Goal: Task Accomplishment & Management: Use online tool/utility

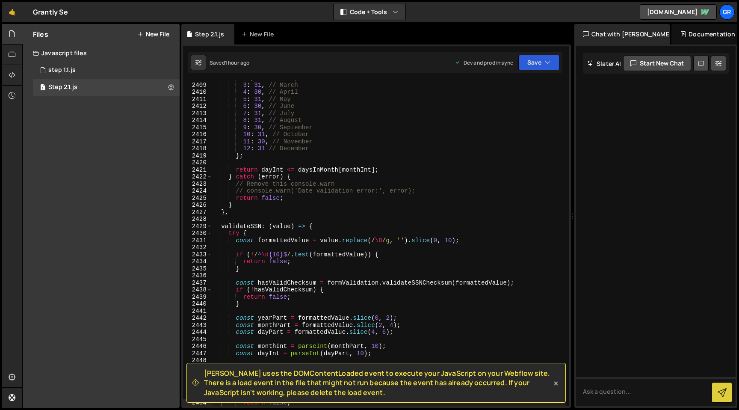
scroll to position [13685, 0]
click at [283, 127] on div "28 , // [DATE] : 31 , // [DATE] : 30 , // [DATE] : 31 , // [DATE] : 30 , // [DA…" at bounding box center [389, 243] width 354 height 339
type textarea "};"
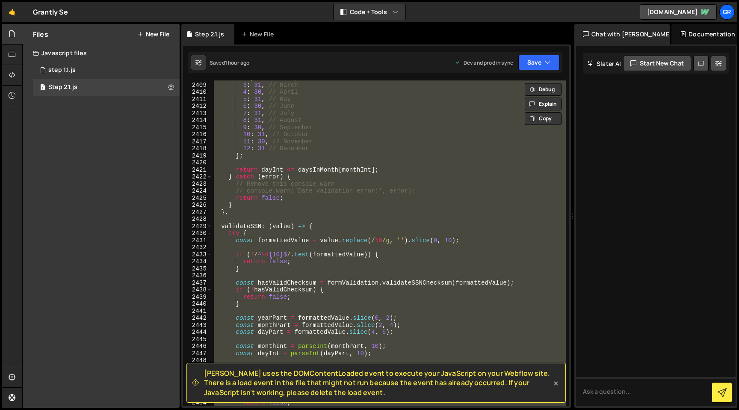
paste textarea
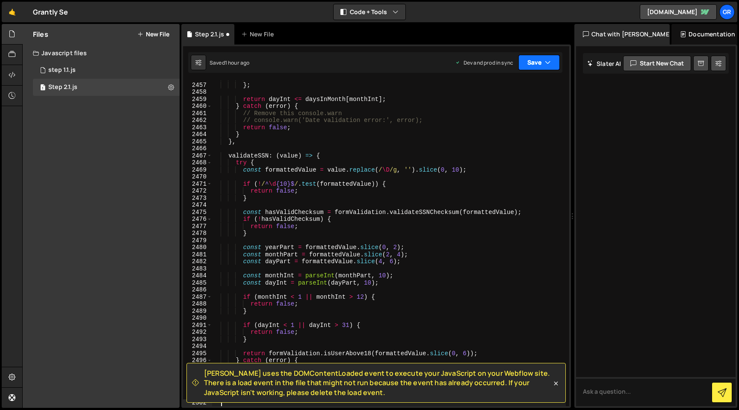
click at [554, 60] on button "Save" at bounding box center [538, 62] width 41 height 15
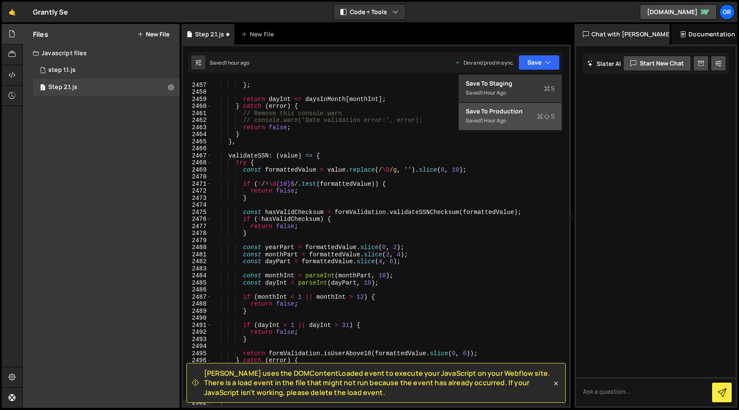
click at [525, 112] on div "Save to Production S" at bounding box center [510, 111] width 89 height 9
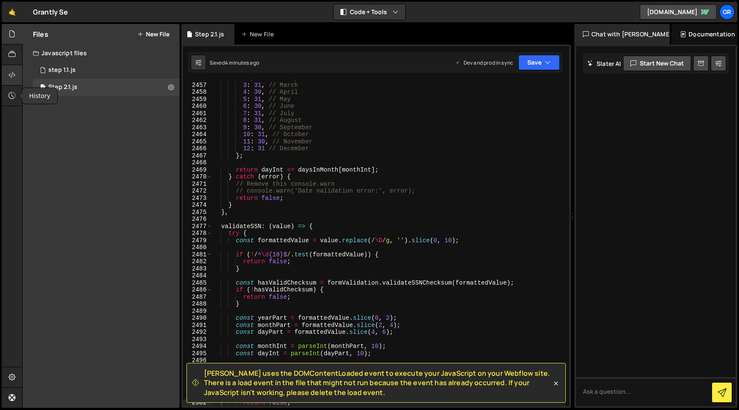
click at [10, 75] on icon at bounding box center [12, 74] width 7 height 9
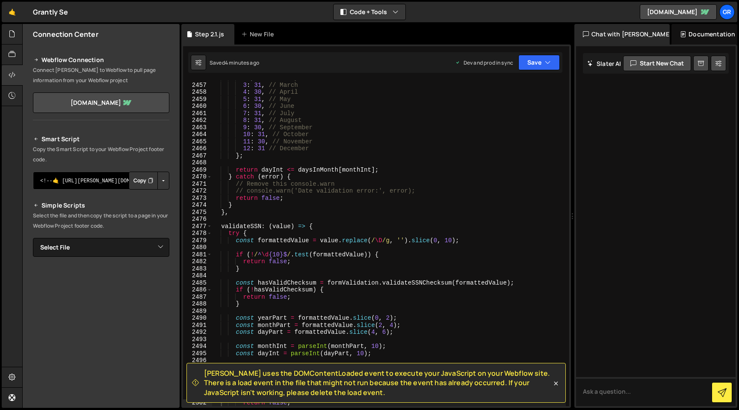
click at [68, 183] on textarea "<!--🤙 [URL][PERSON_NAME][DOMAIN_NAME]> <script>document.addEventListener("DOMCo…" at bounding box center [101, 180] width 136 height 18
drag, startPoint x: 68, startPoint y: 183, endPoint x: 154, endPoint y: 187, distance: 85.6
click at [154, 187] on div "<!--🤙 [URL][PERSON_NAME][DOMAIN_NAME]> <script>document.addEventListener("DOMCo…" at bounding box center [101, 180] width 136 height 18
click at [141, 251] on select "Select File step 1.1.js Step 2.1.js" at bounding box center [101, 247] width 136 height 19
select select "47129"
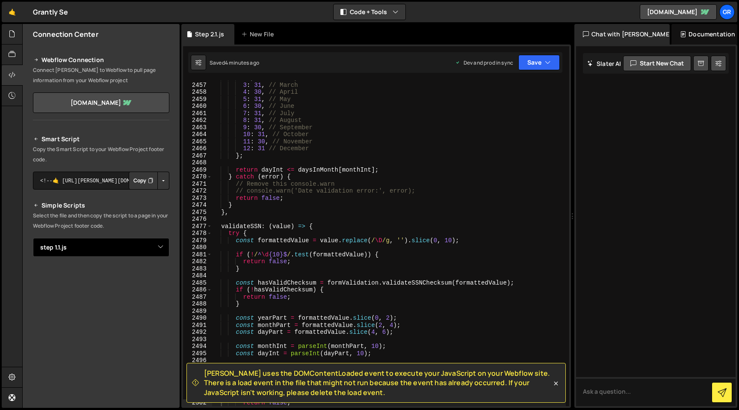
click at [33, 238] on select "Select File step 1.1.js Step 2.1.js" at bounding box center [101, 247] width 136 height 19
click at [157, 275] on button "Button group with nested dropdown" at bounding box center [163, 276] width 12 height 18
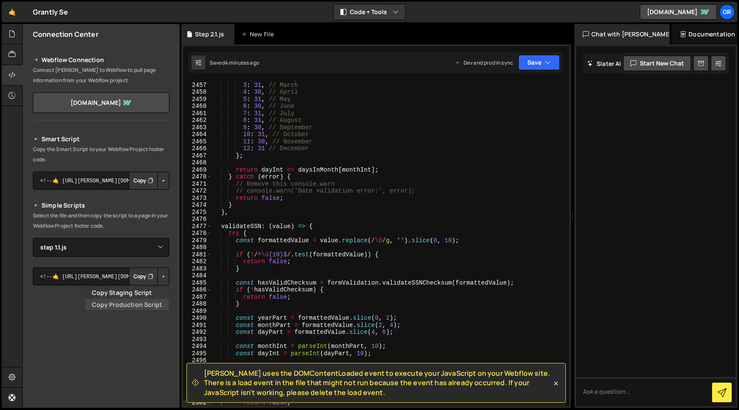
click at [148, 302] on link "Copy Production Script" at bounding box center [127, 304] width 84 height 12
click at [135, 277] on button "Copy" at bounding box center [143, 276] width 29 height 18
click at [283, 136] on div "28 , // [DATE] : 31 , // [DATE] : 30 , // [DATE] : 31 , // [DATE] : 30 , // [DA…" at bounding box center [389, 243] width 354 height 339
type textarea "};"
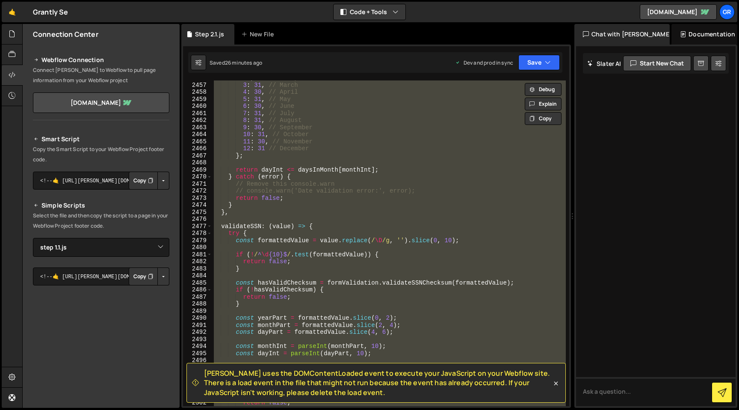
paste textarea
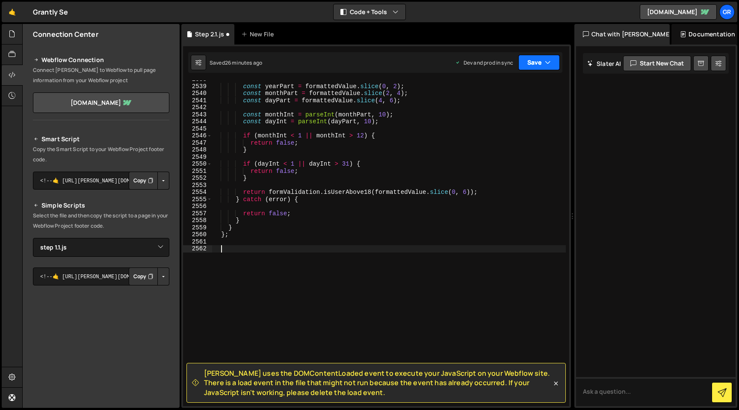
click at [554, 66] on button "Save" at bounding box center [538, 62] width 41 height 15
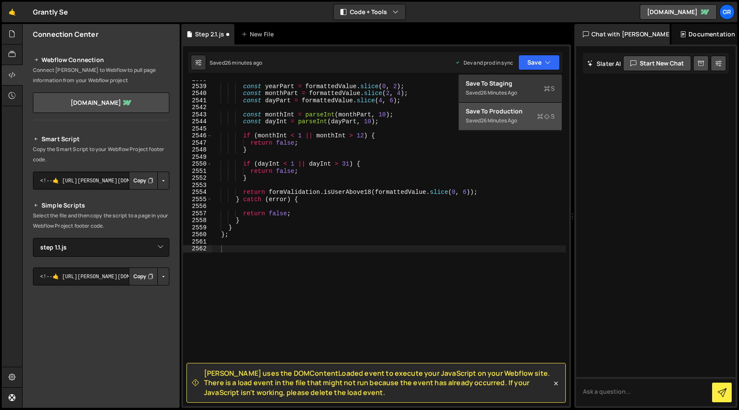
click at [531, 116] on div "Saved 26 minutes ago" at bounding box center [510, 120] width 89 height 10
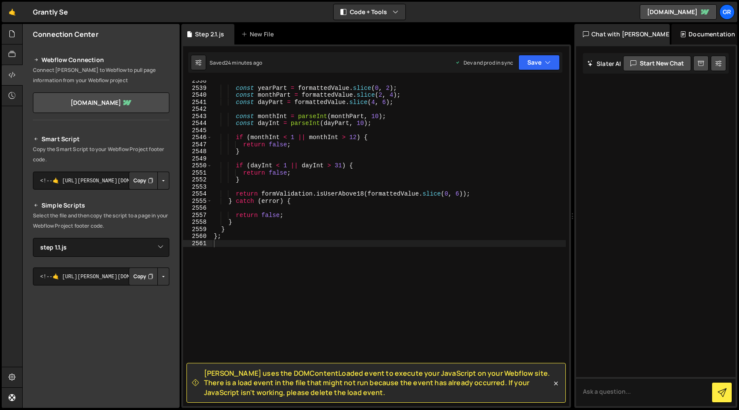
click at [316, 196] on div "const yearPart = formattedValue . slice ( 0 , 2 ) ; const monthPart = formatted…" at bounding box center [389, 246] width 354 height 339
type textarea "};"
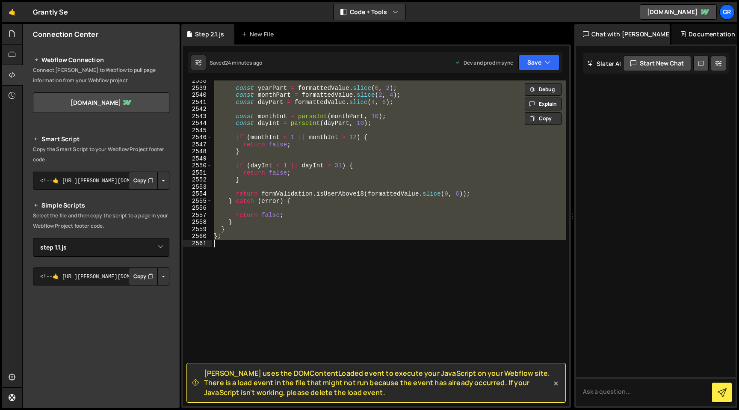
paste textarea
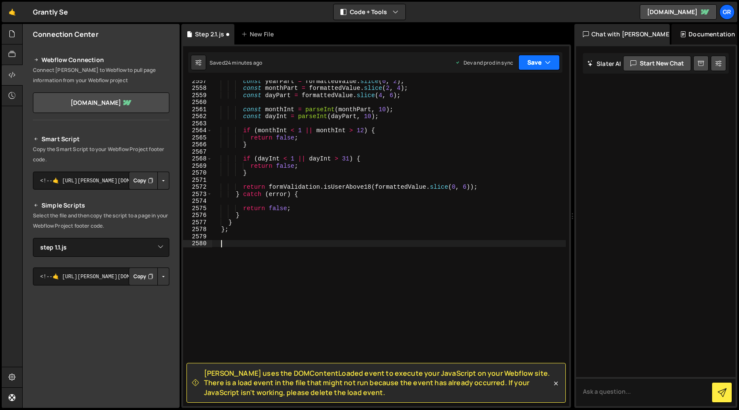
click at [555, 68] on button "Save" at bounding box center [538, 62] width 41 height 15
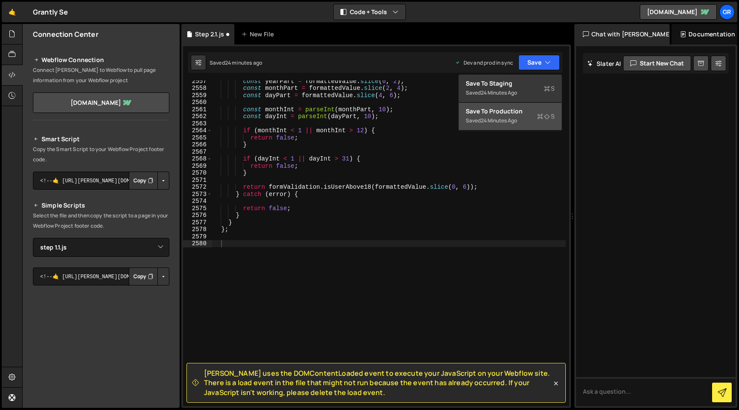
click at [543, 113] on icon at bounding box center [540, 116] width 6 height 9
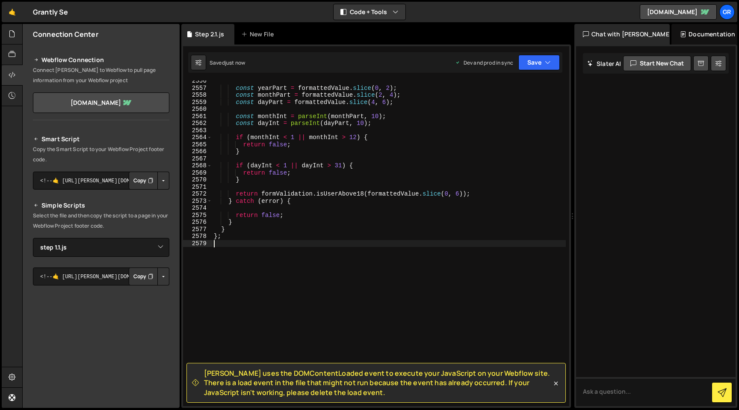
click at [380, 276] on div "const yearPart = formattedValue . slice ( 0 , 2 ) ; const monthPart = formatted…" at bounding box center [389, 246] width 354 height 339
click at [286, 138] on div "const yearPart = formattedValue . slice ( 0 , 2 ) ; const monthPart = formatted…" at bounding box center [389, 246] width 354 height 339
type textarea "};"
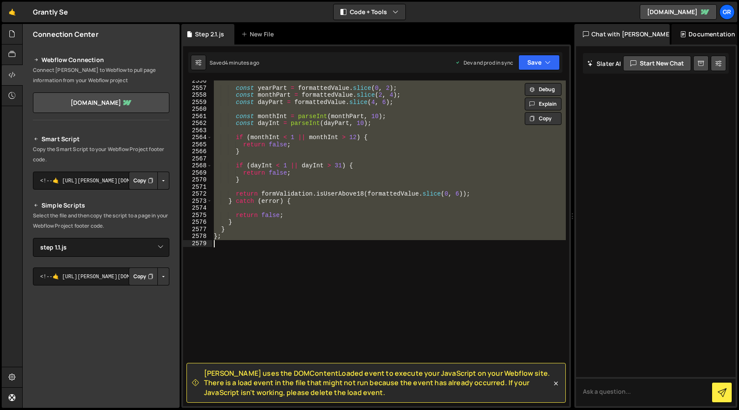
paste textarea
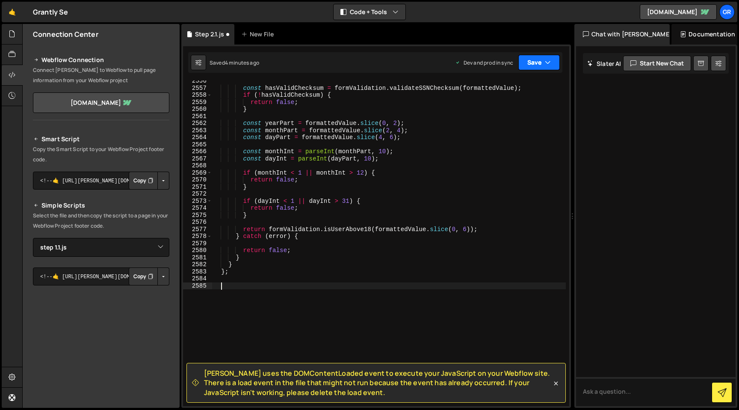
click at [545, 62] on icon "button" at bounding box center [548, 62] width 6 height 9
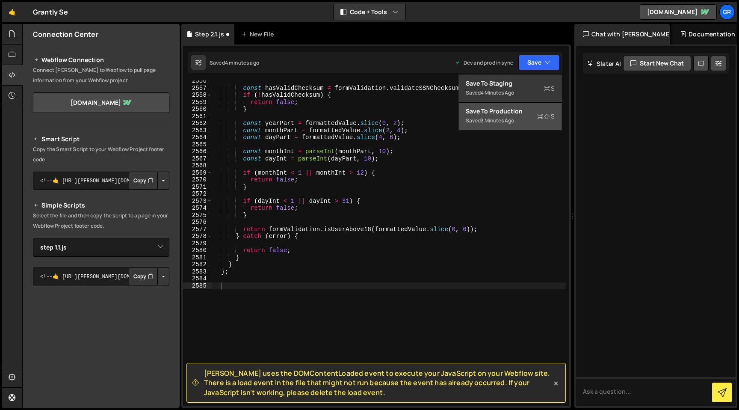
click at [517, 106] on button "Save to Production S Saved 3 minutes ago" at bounding box center [510, 117] width 103 height 28
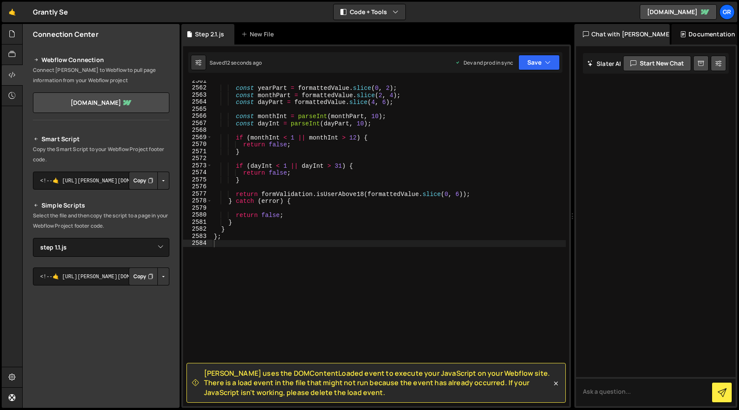
click at [276, 230] on div "const yearPart = formattedValue . slice ( 0 , 2 ) ; const monthPart = formatted…" at bounding box center [389, 246] width 354 height 339
click at [254, 118] on div "const yearPart = formattedValue . slice ( 0 , 2 ) ; const monthPart = formatted…" at bounding box center [389, 246] width 354 height 339
type textarea "};"
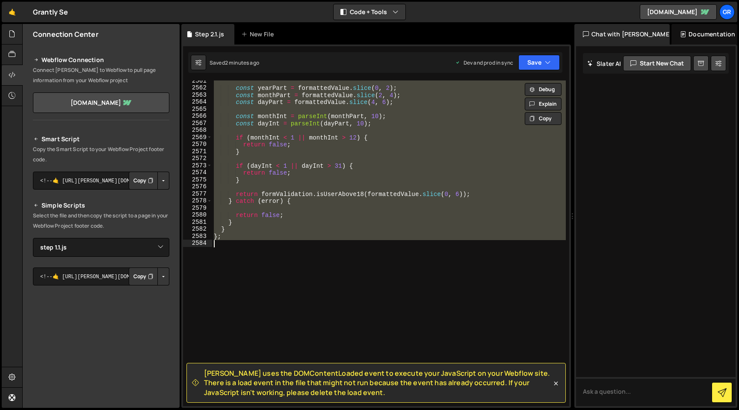
paste textarea
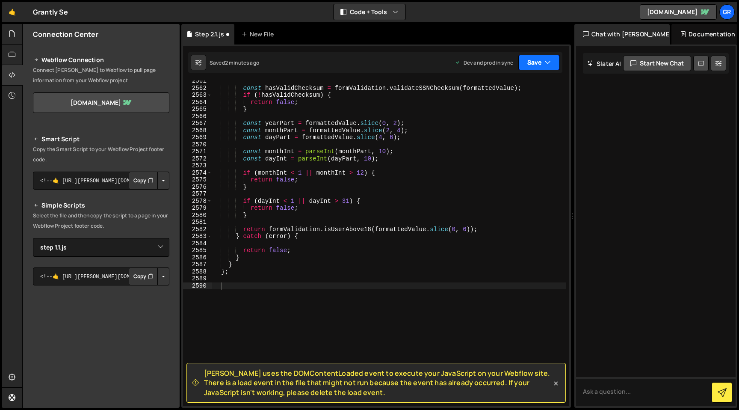
click at [535, 65] on button "Save" at bounding box center [538, 62] width 41 height 15
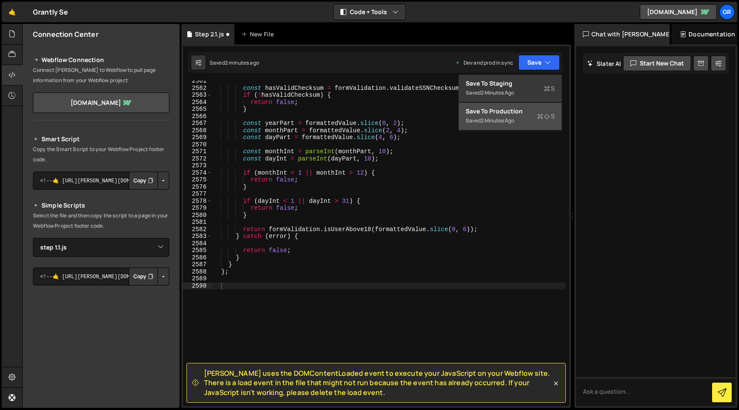
click at [527, 111] on div "Save to Production S" at bounding box center [510, 111] width 89 height 9
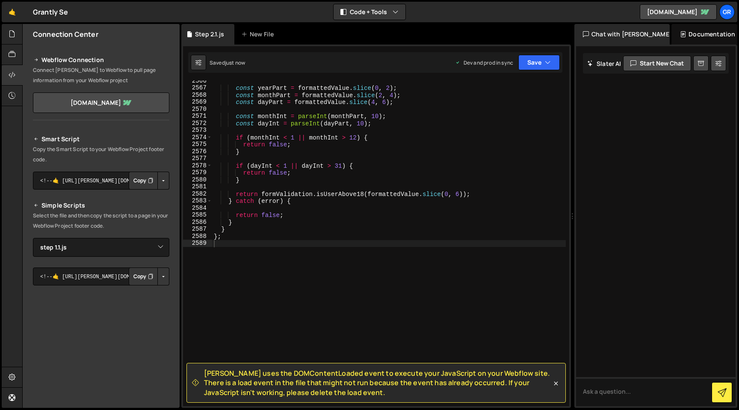
click at [330, 257] on div "const yearPart = formattedValue . slice ( 0 , 2 ) ; const monthPart = formatted…" at bounding box center [389, 246] width 354 height 339
click at [281, 138] on div "const yearPart = formattedValue . slice ( 0 , 2 ) ; const monthPart = formatted…" at bounding box center [389, 246] width 354 height 339
type textarea "};"
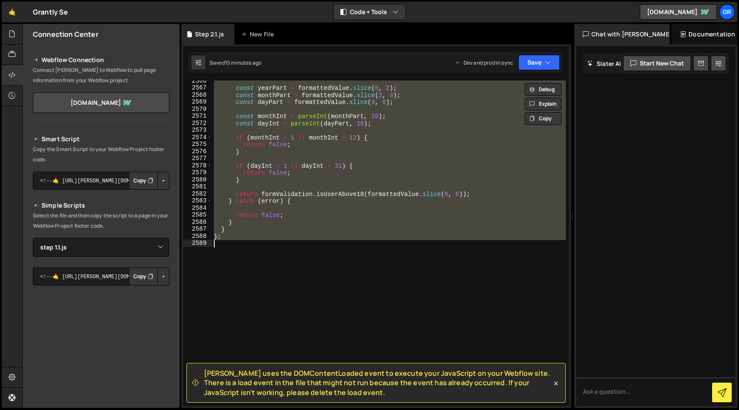
paste textarea
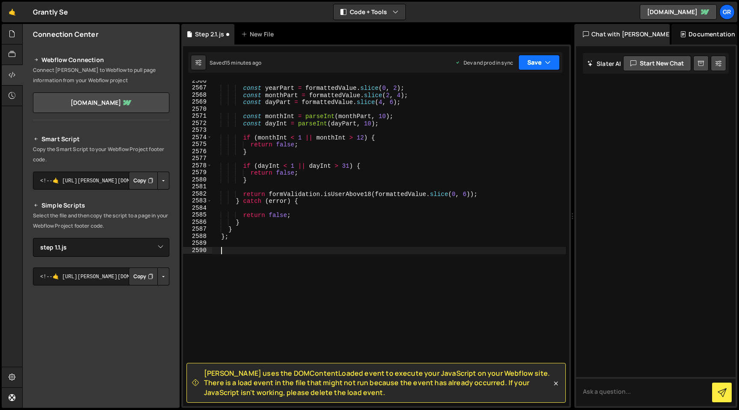
click at [544, 62] on button "Save" at bounding box center [538, 62] width 41 height 15
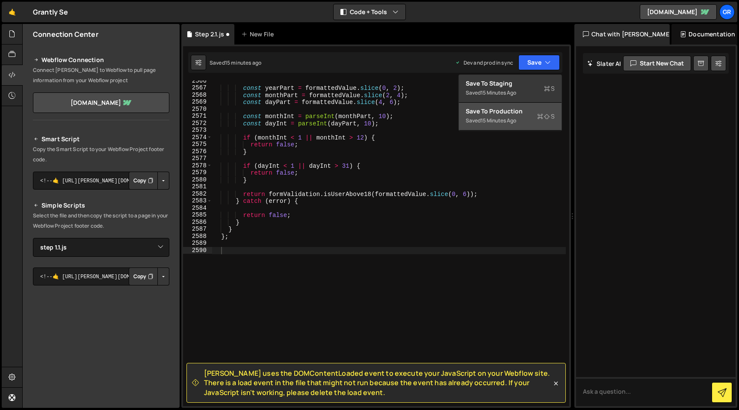
click at [516, 120] on div "15 minutes ago" at bounding box center [498, 120] width 35 height 7
